Goal: Find specific page/section: Find specific page/section

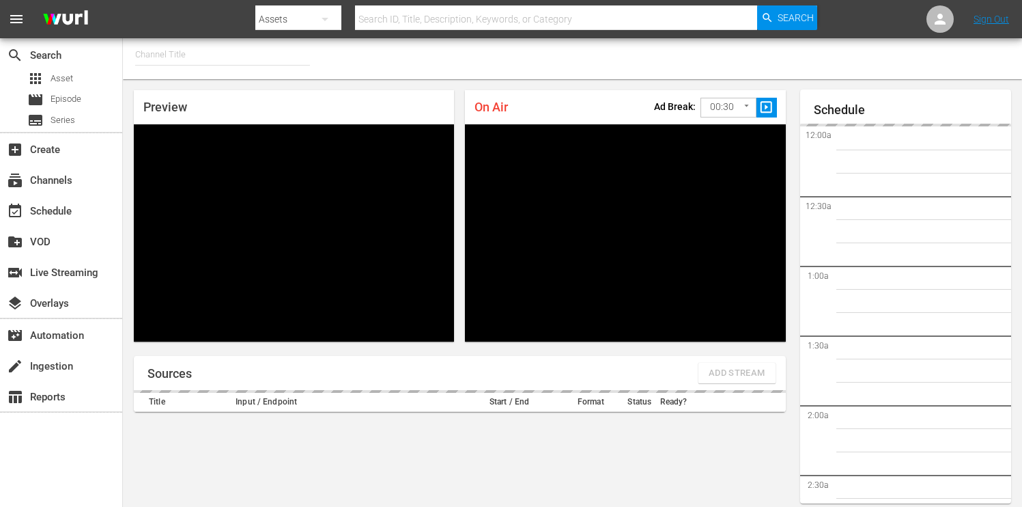
type input "FIFA+ Italian Local (1779)"
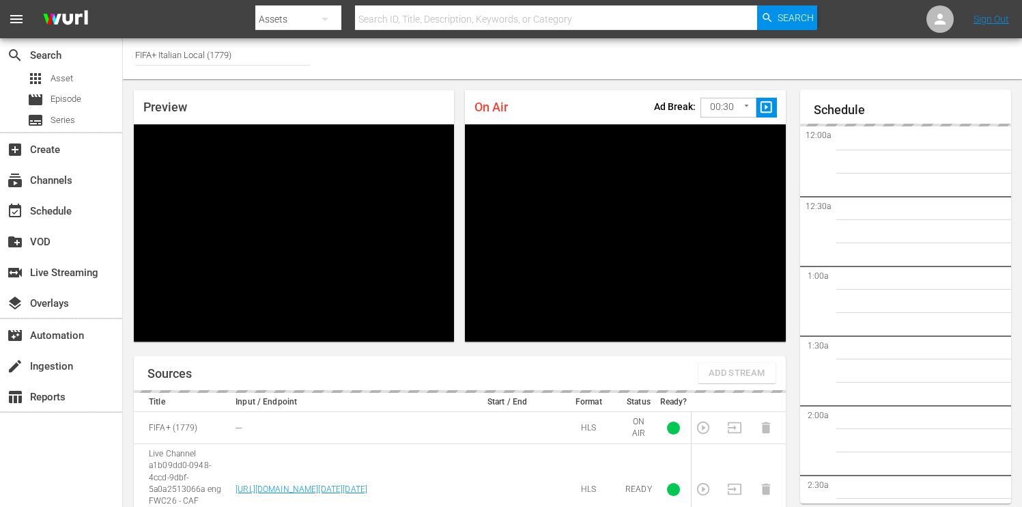
scroll to position [59, 0]
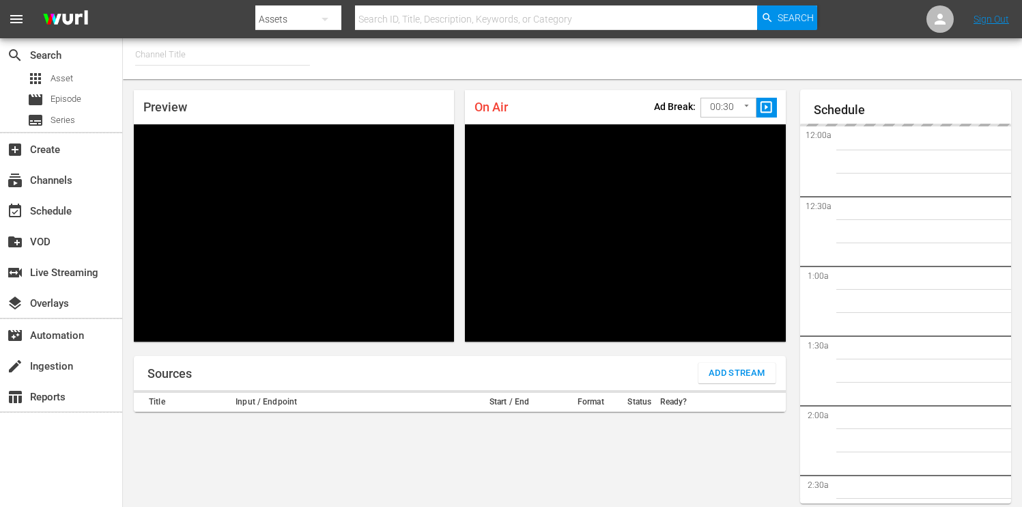
type input "FIFA+ Italian Local (1779)"
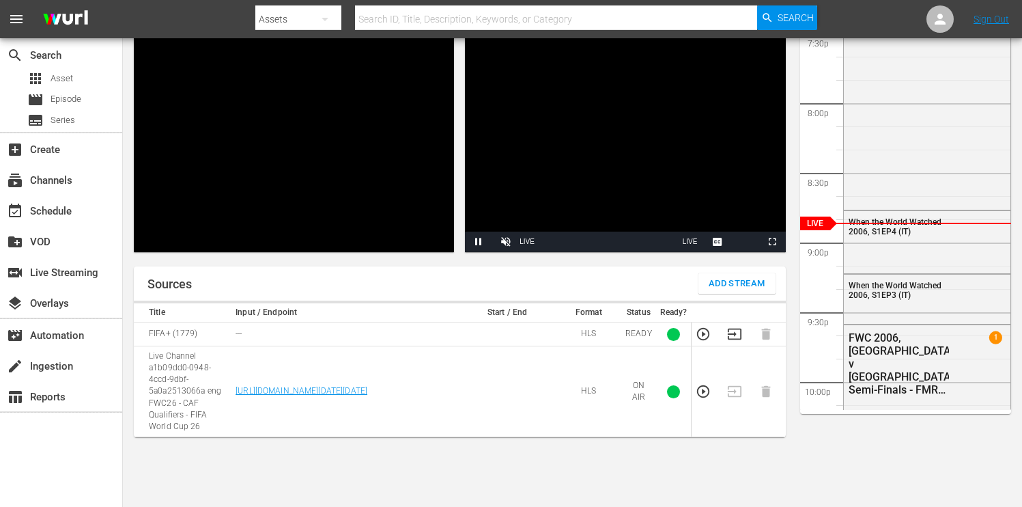
scroll to position [99, 0]
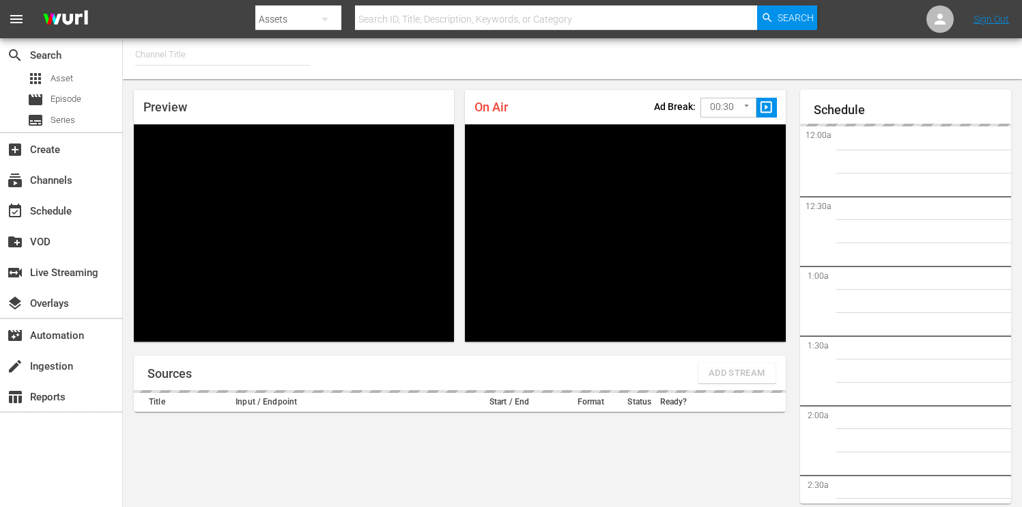
type input "FIFA+ Italian Local (1779)"
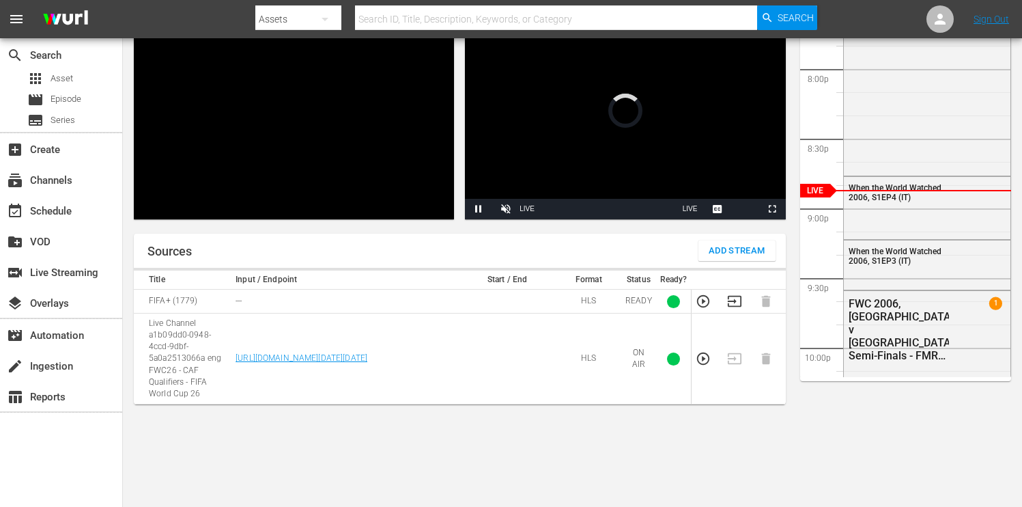
scroll to position [59, 0]
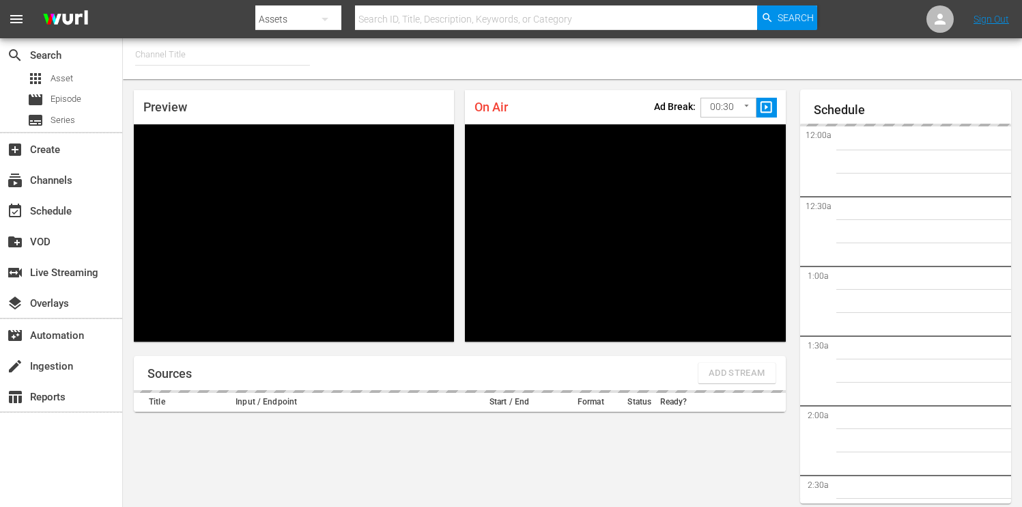
type input "FIFA+ Italian Local (1779)"
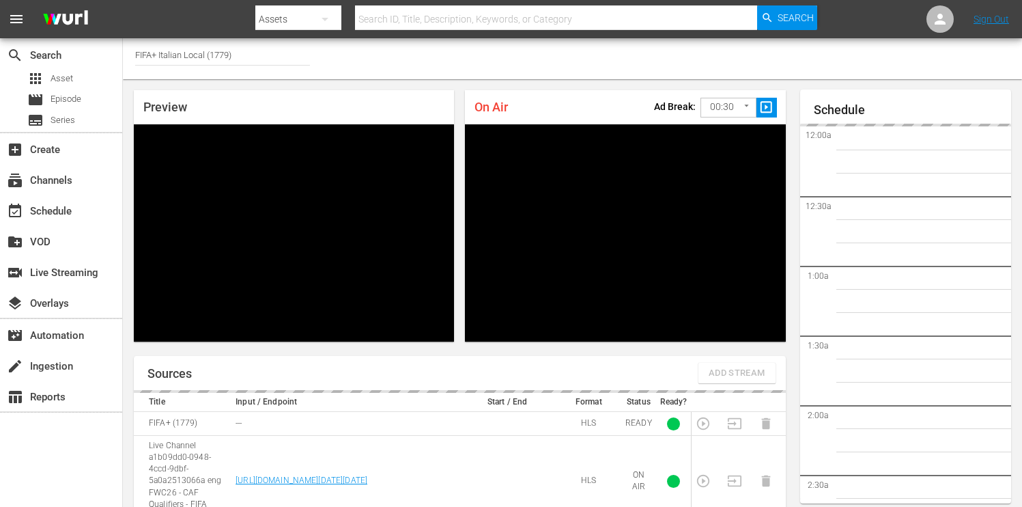
scroll to position [59, 0]
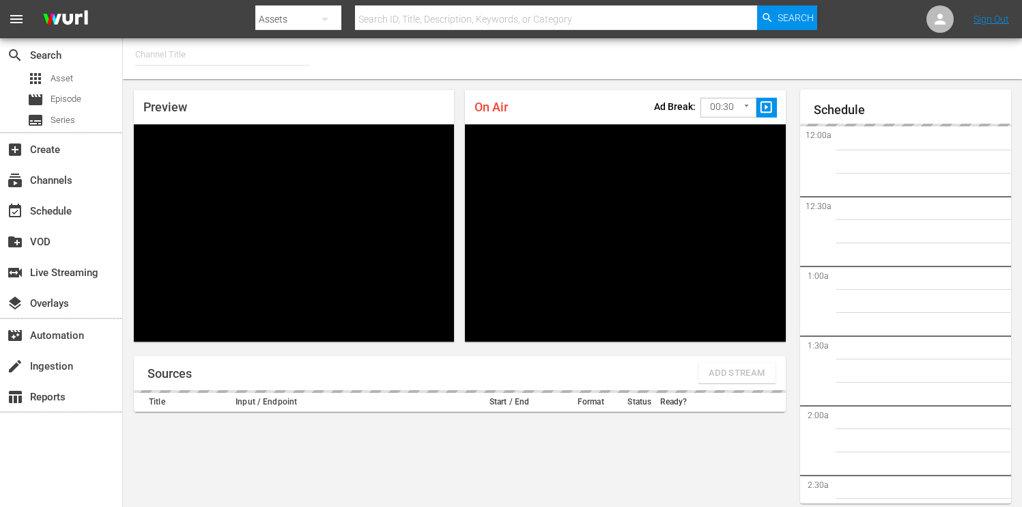
type input "FIFA+ Portuguese Local (1776)"
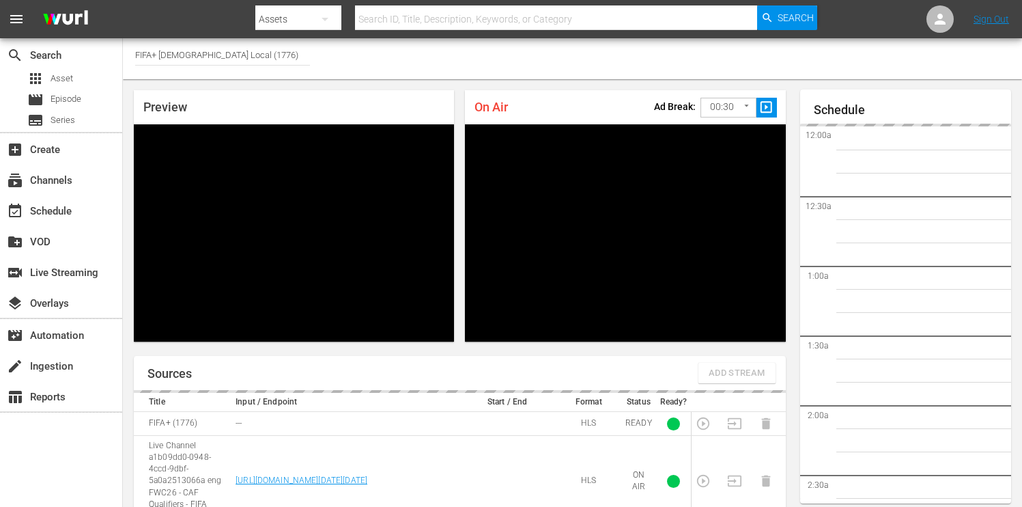
scroll to position [59, 0]
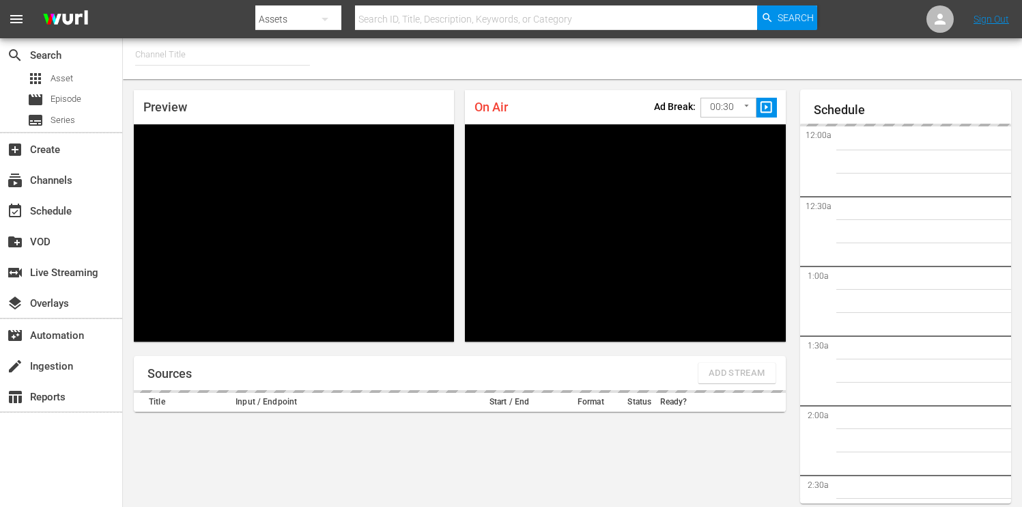
type input "FIFA+ Italian Local (1779)"
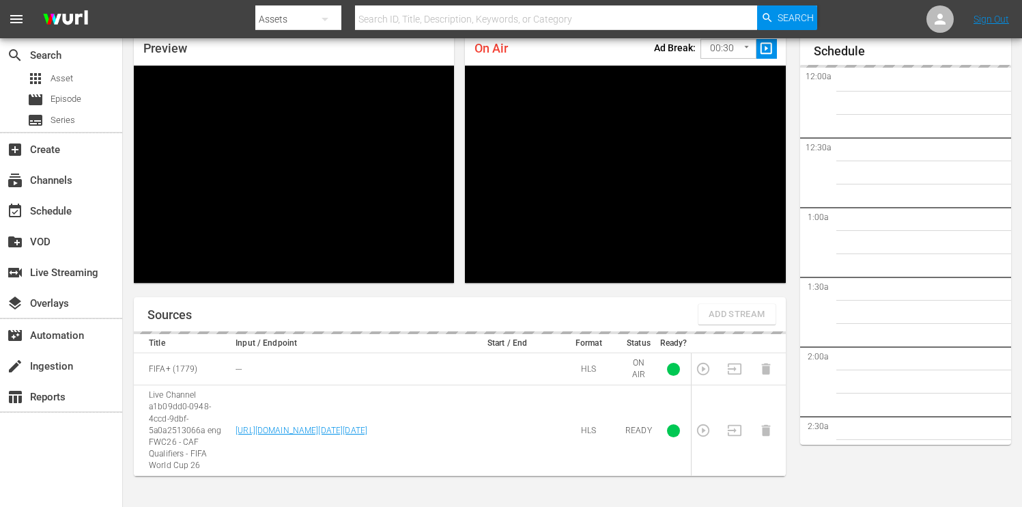
scroll to position [2724, 0]
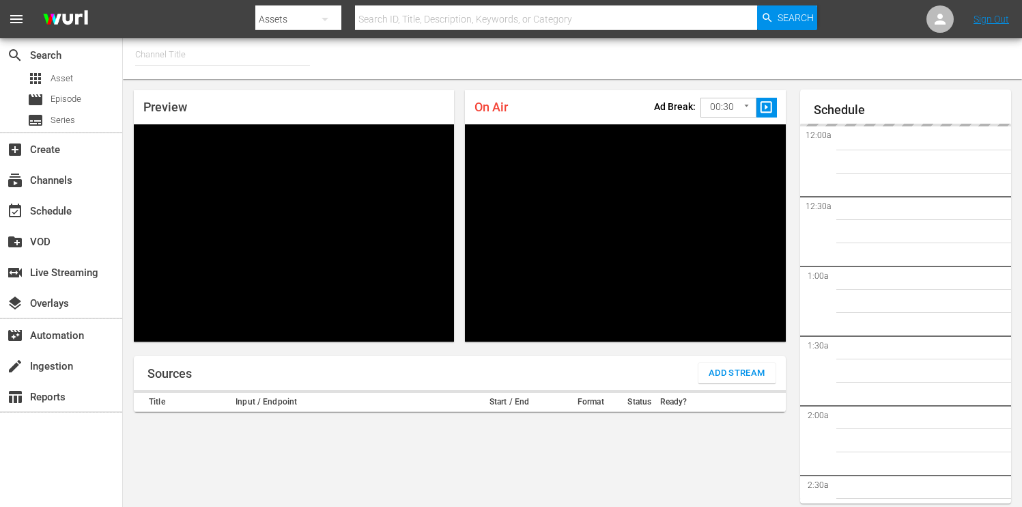
type input "FIFA+ Italian Local (1779)"
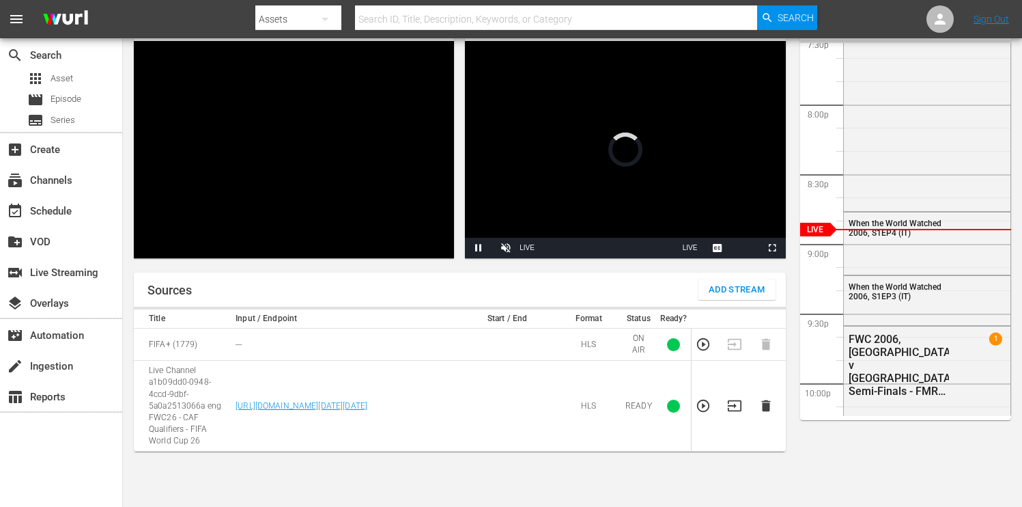
scroll to position [59, 0]
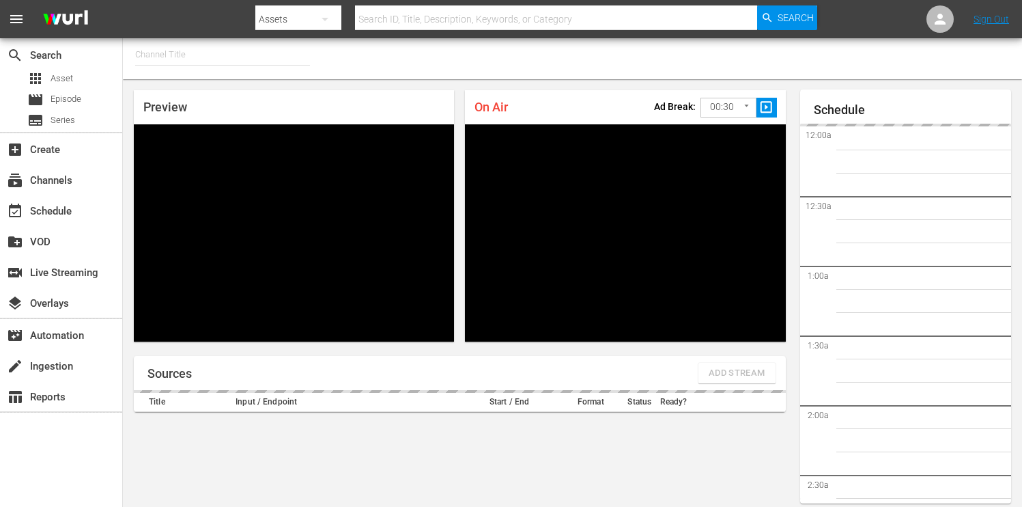
type input "FIFA+ Italian Local (1779)"
type input "FIFA+ Portuguese Local (1776)"
type input "FIFA+ English Global (1781)"
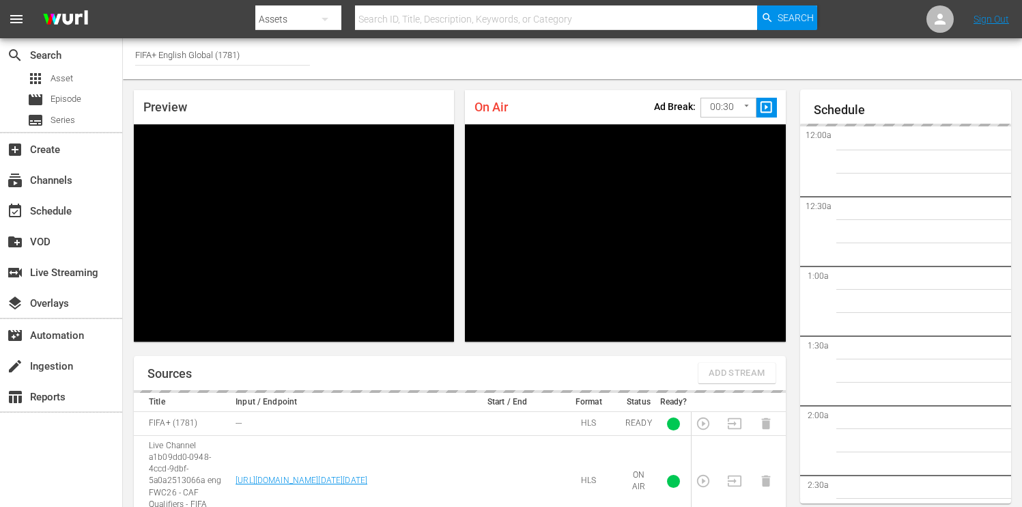
scroll to position [59, 0]
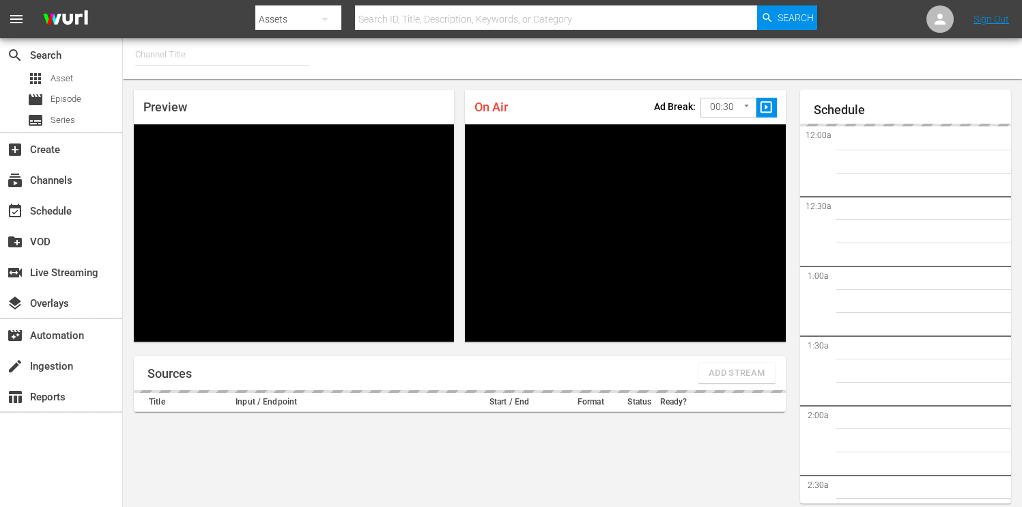
type input "FIFA+ Italian Local (1779)"
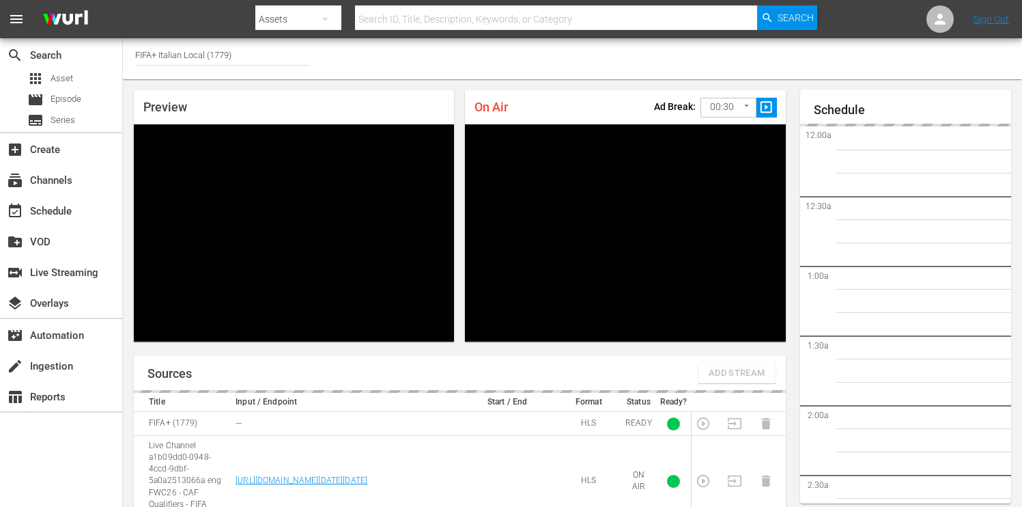
scroll to position [59, 0]
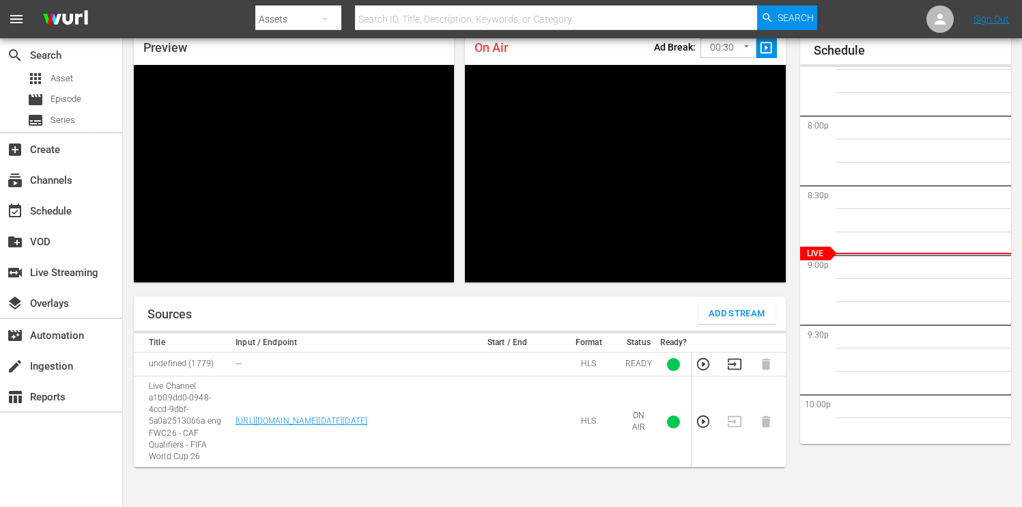
type input "FIFA+ Italian Local (1779)"
